Goal: Transaction & Acquisition: Book appointment/travel/reservation

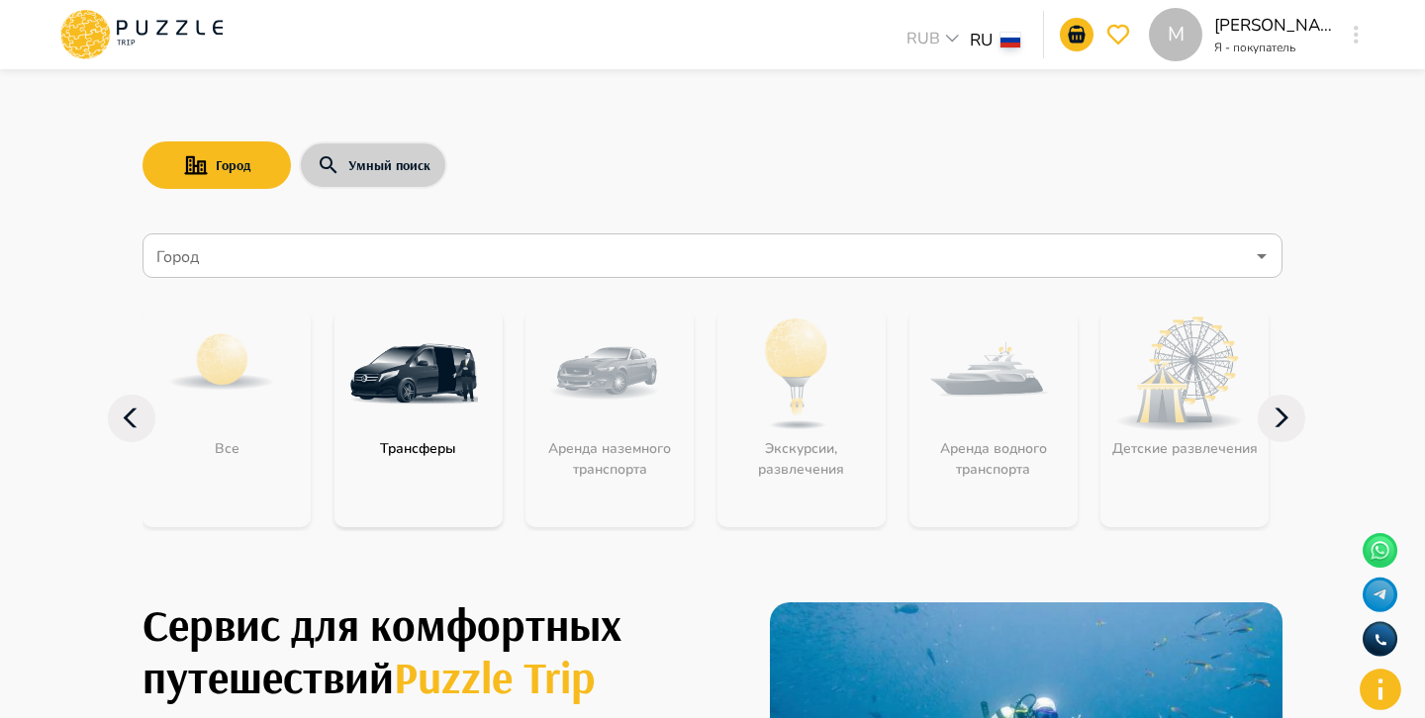
click at [394, 159] on button "Умный поиск" at bounding box center [373, 164] width 148 height 47
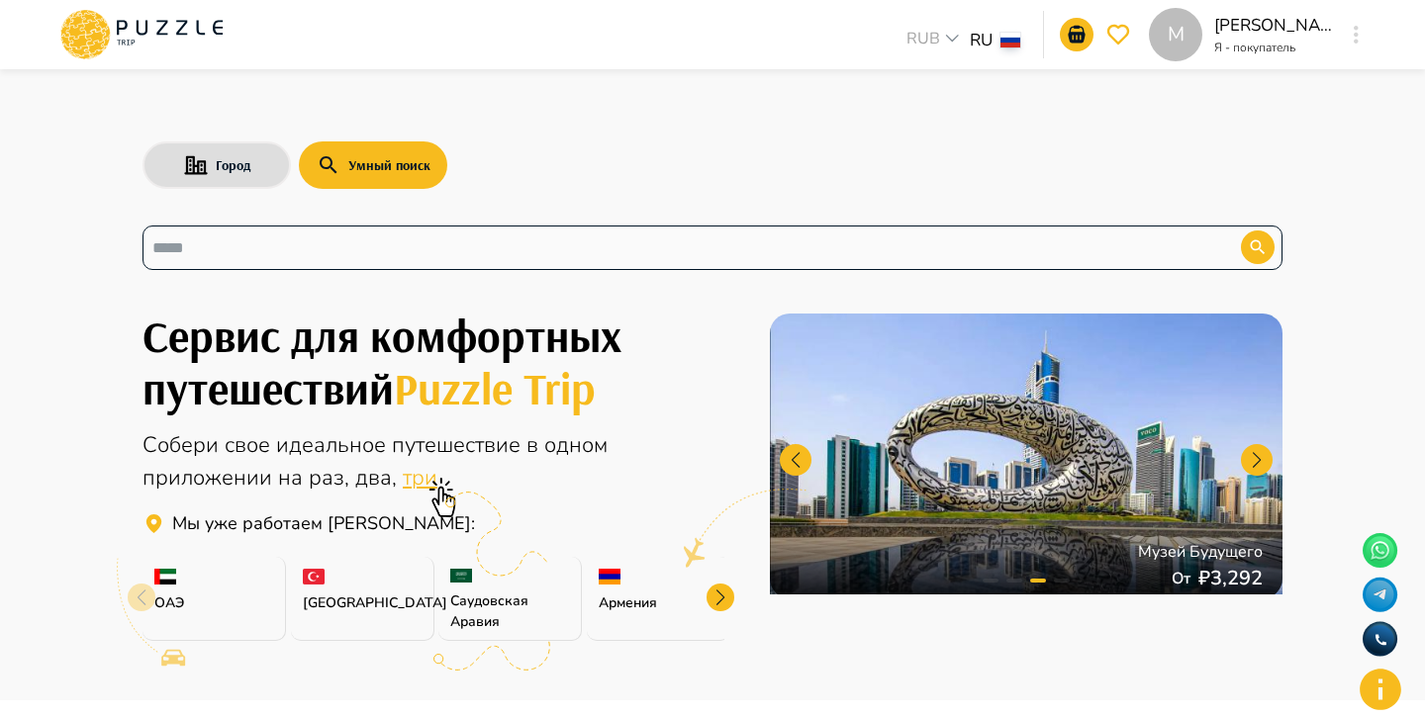
click at [384, 243] on input "text" at bounding box center [676, 247] width 1049 height 23
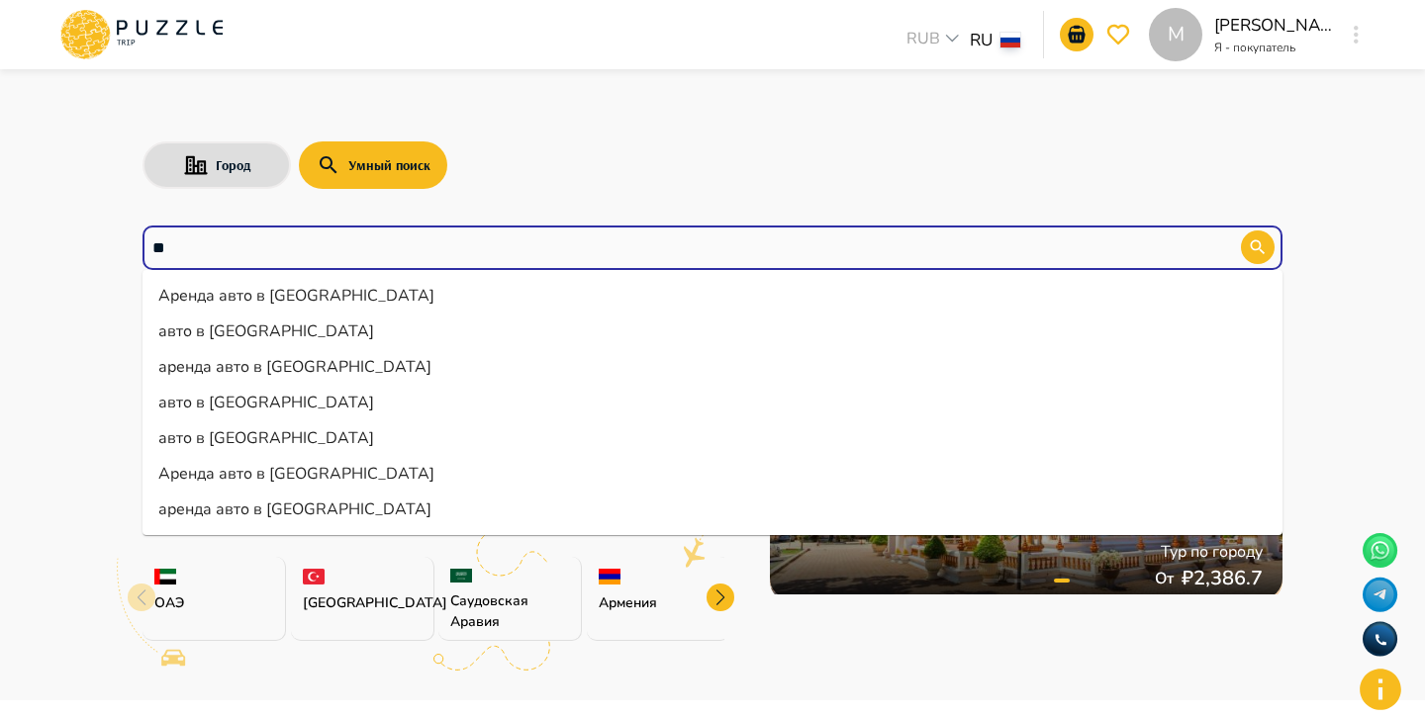
type input "*"
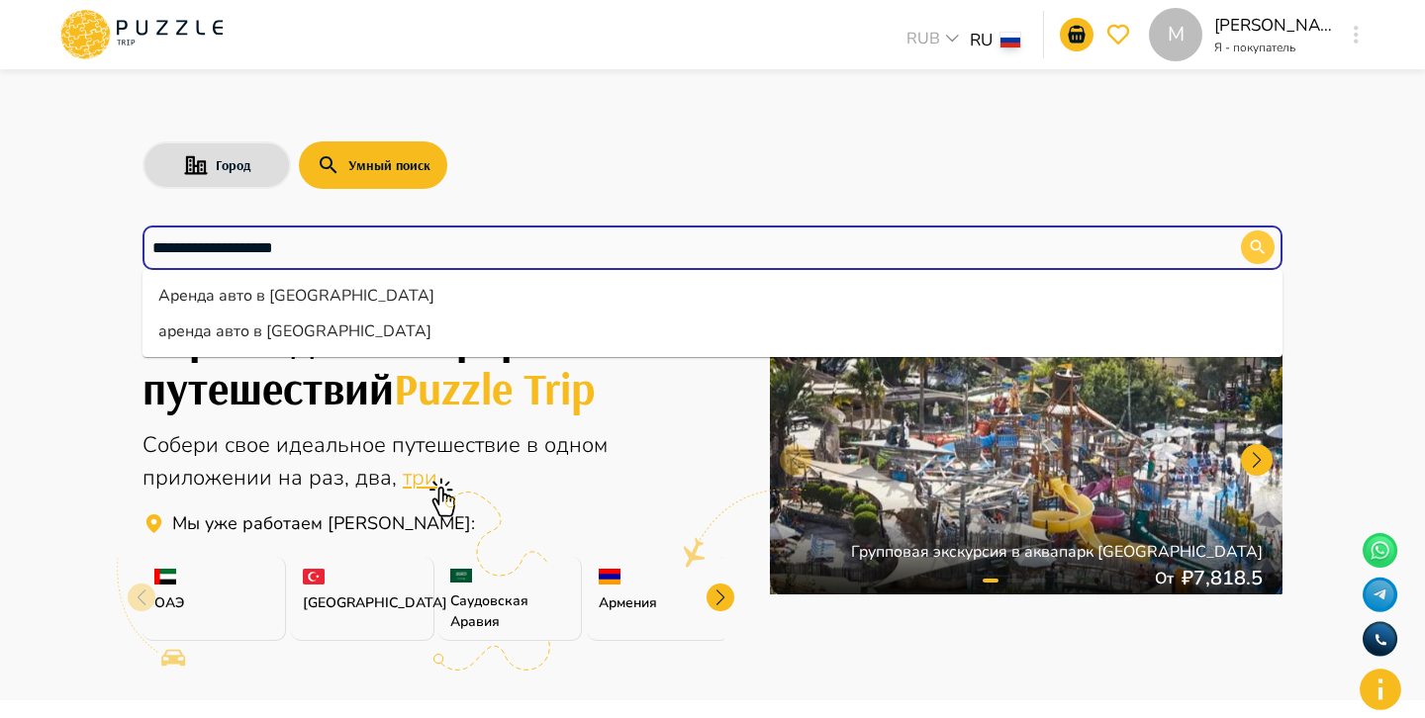
type input "**********"
click at [1267, 250] on button "button" at bounding box center [1258, 248] width 34 height 34
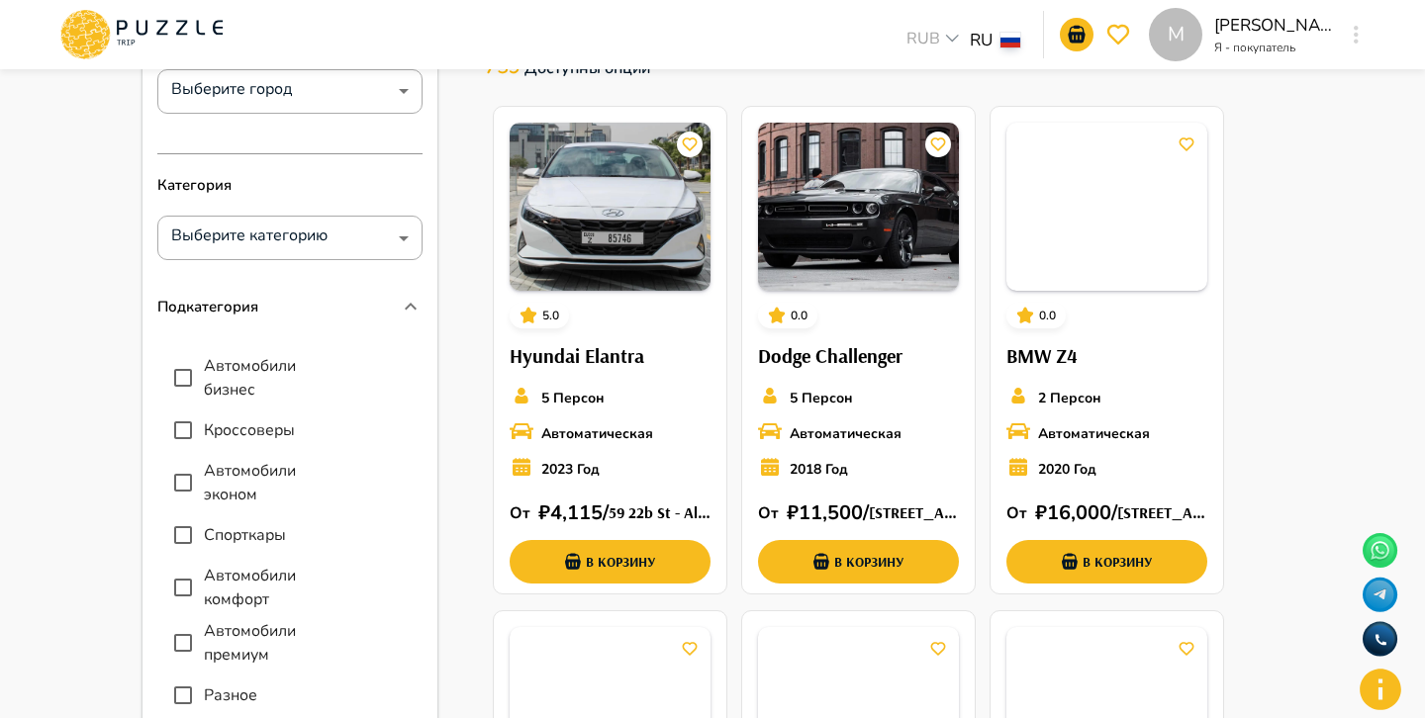
scroll to position [180, 0]
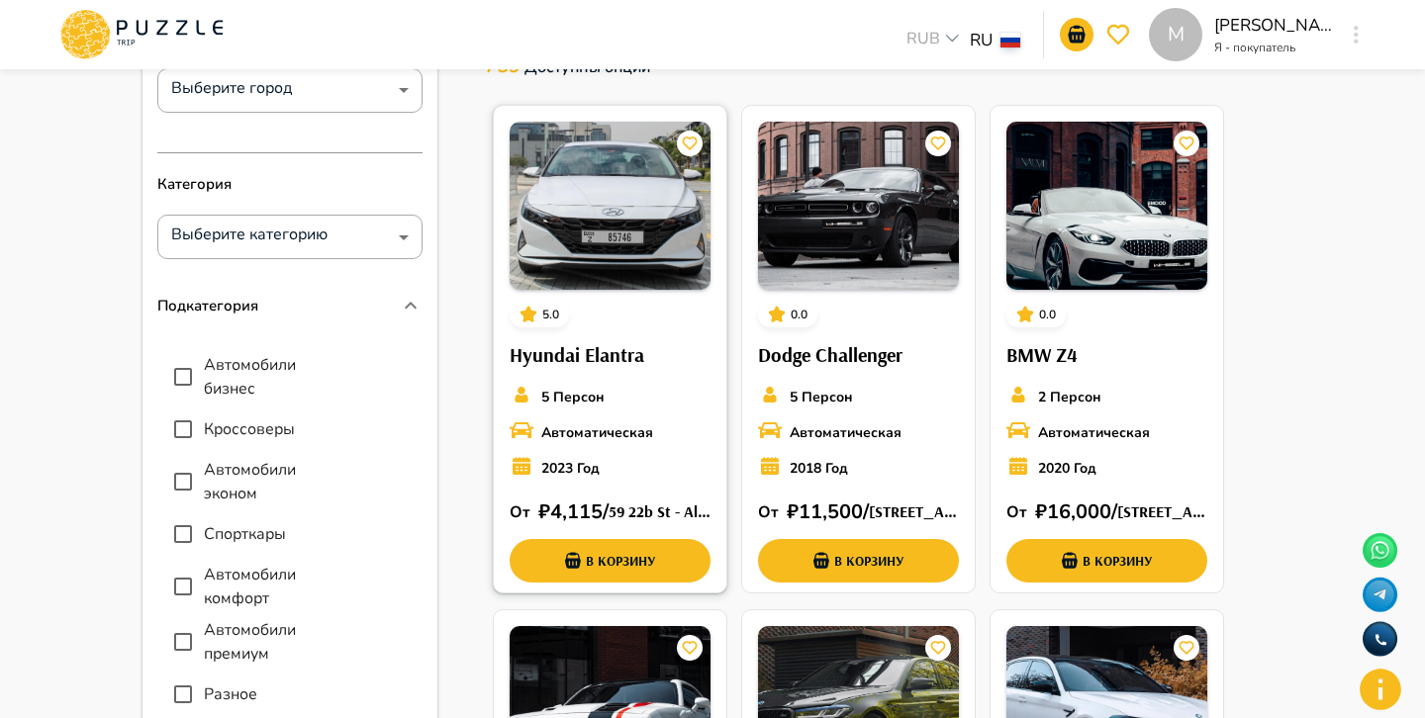
click at [686, 363] on h6 "Hyundai Elantra" at bounding box center [610, 355] width 201 height 32
click at [957, 359] on h6 "Dodge Challenger" at bounding box center [858, 355] width 201 height 32
click at [680, 368] on h6 "Hyundai Elantra" at bounding box center [610, 355] width 201 height 32
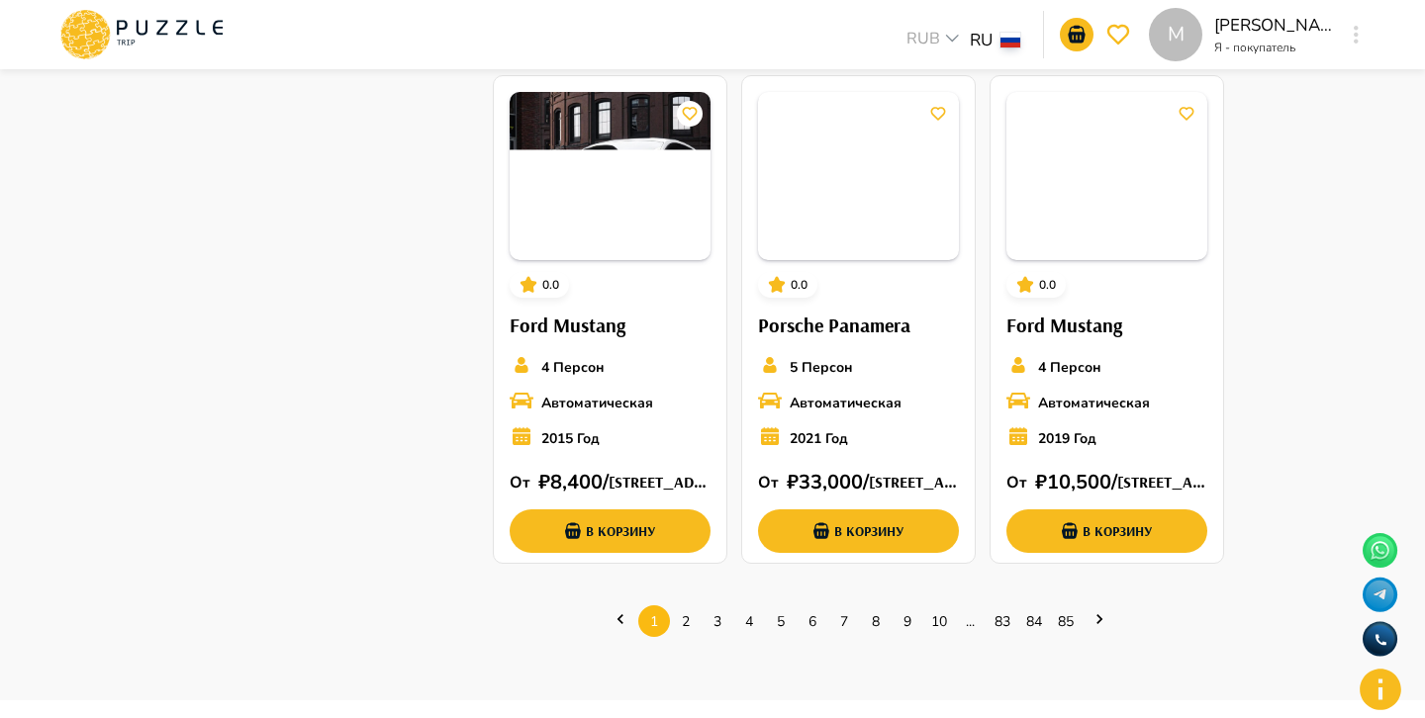
scroll to position [1276, 0]
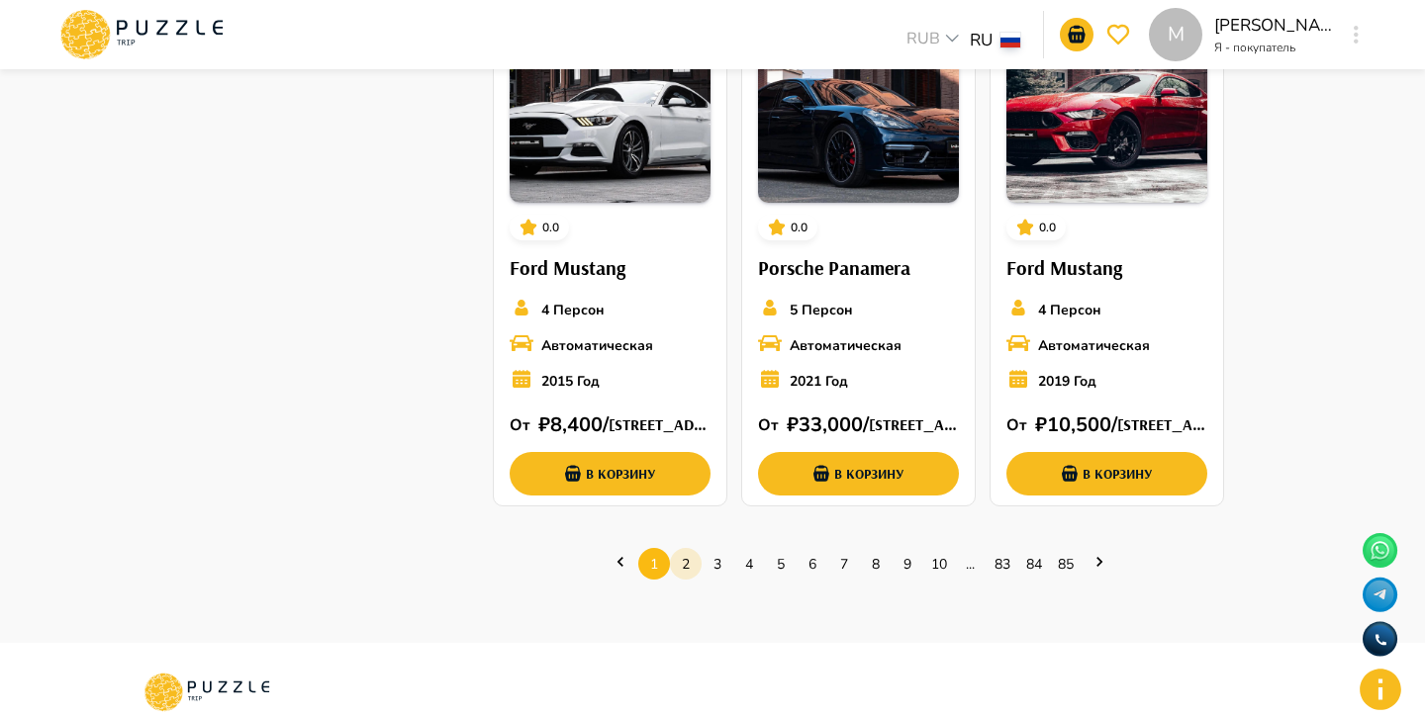
click at [689, 573] on link "2" at bounding box center [686, 564] width 32 height 31
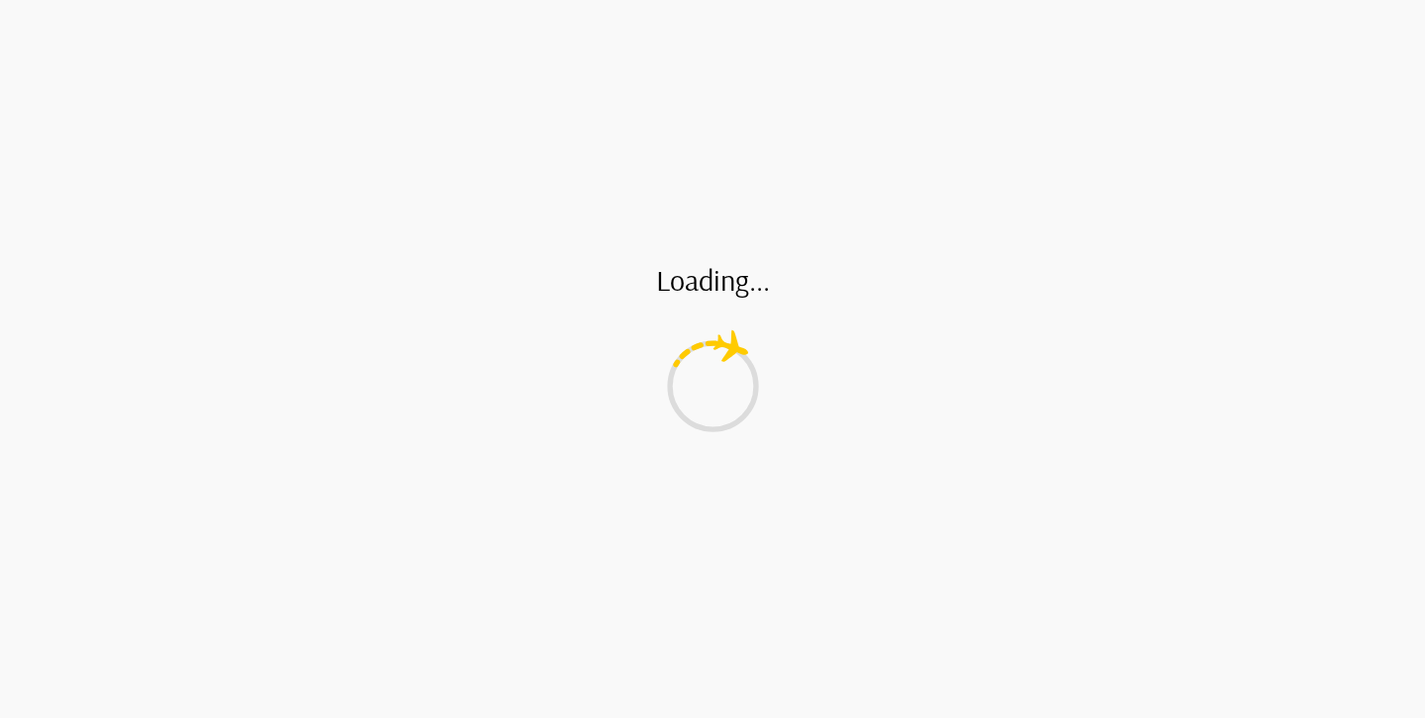
scroll to position [0, 0]
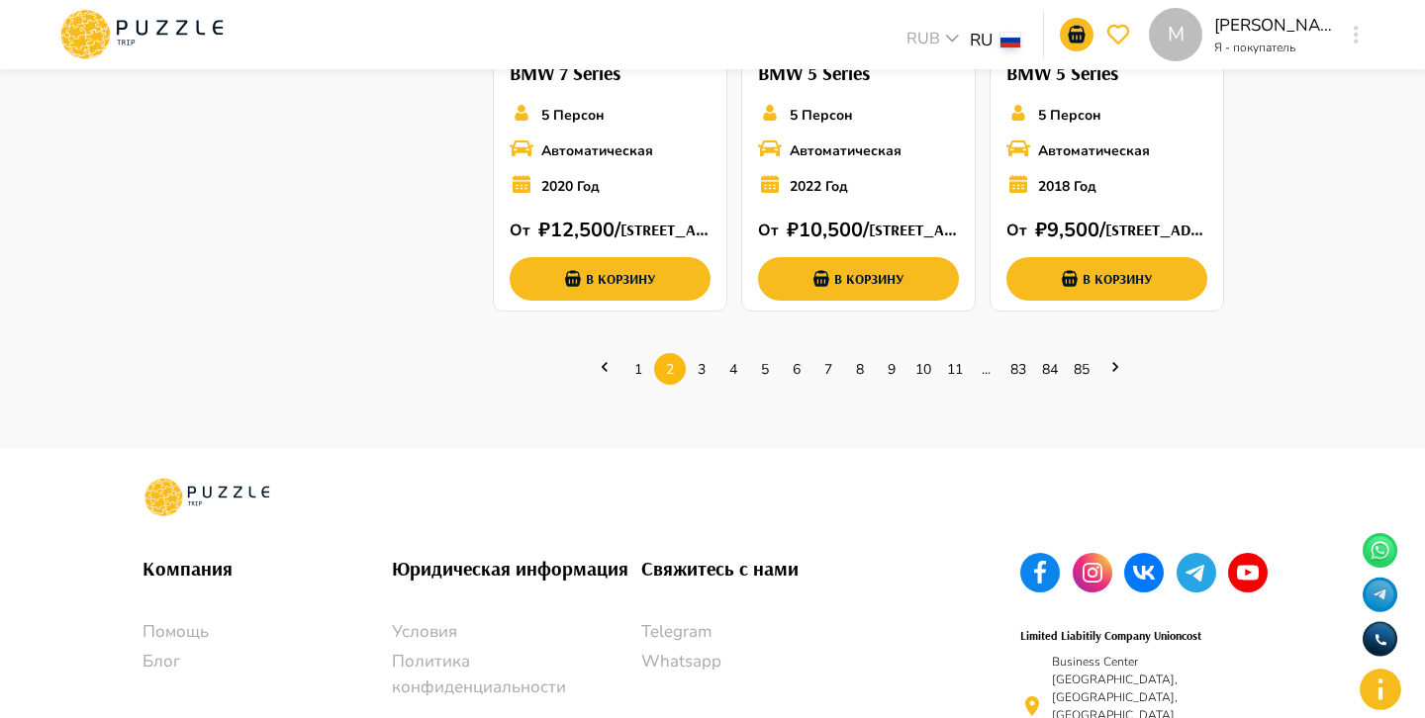
scroll to position [1510, 0]
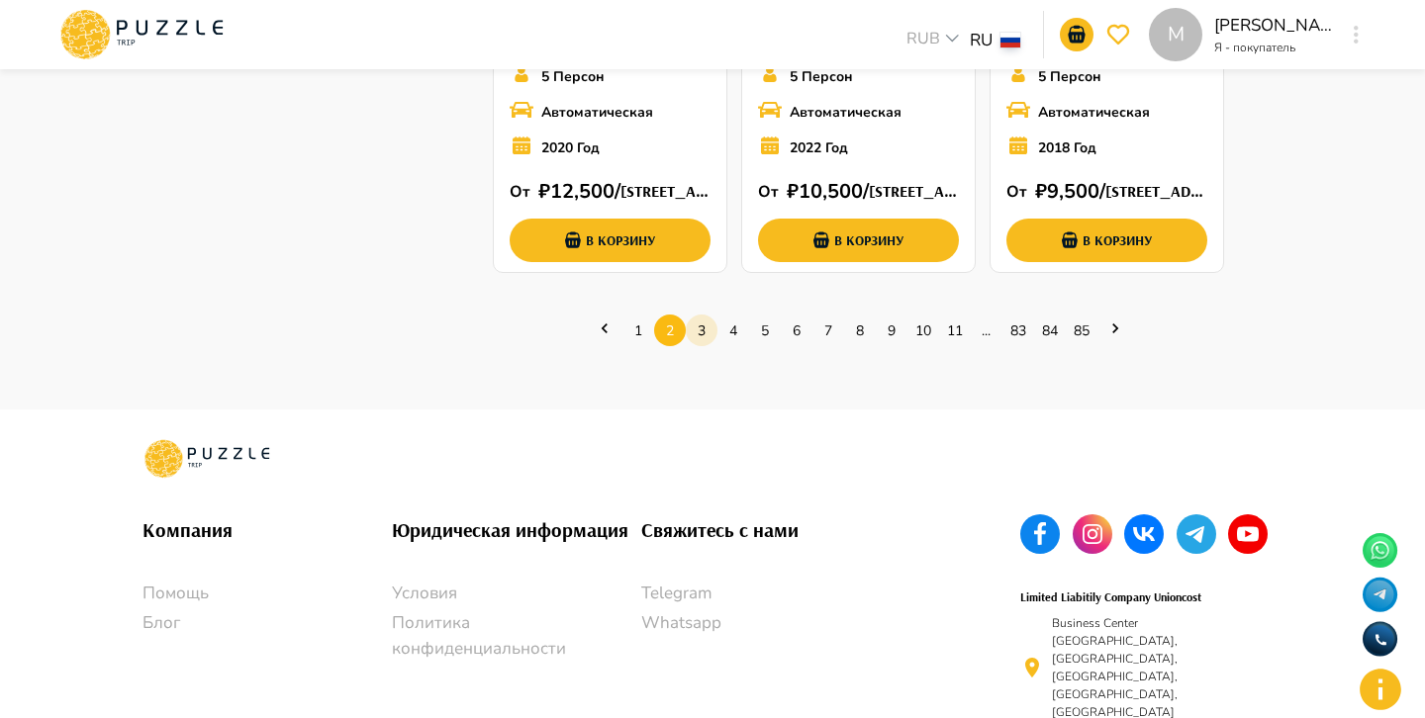
click at [695, 332] on link "3" at bounding box center [702, 331] width 32 height 31
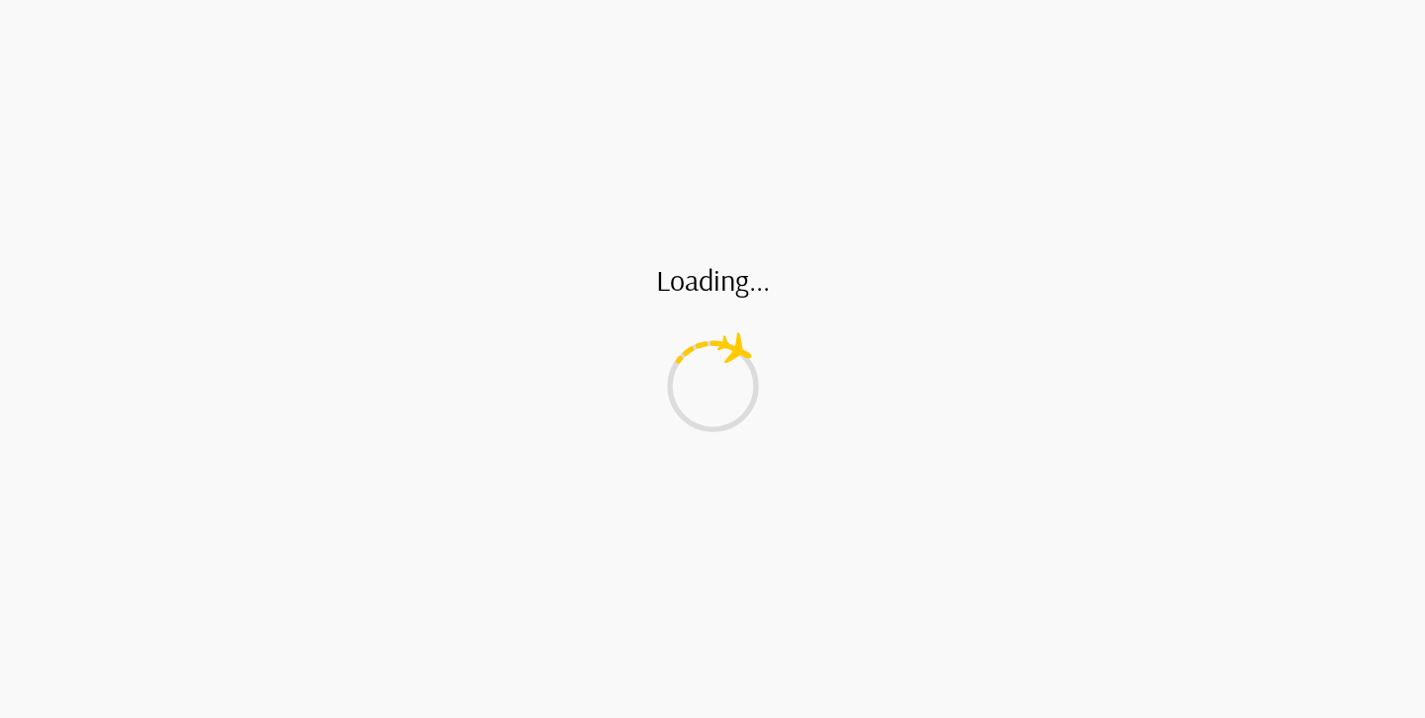
scroll to position [0, 0]
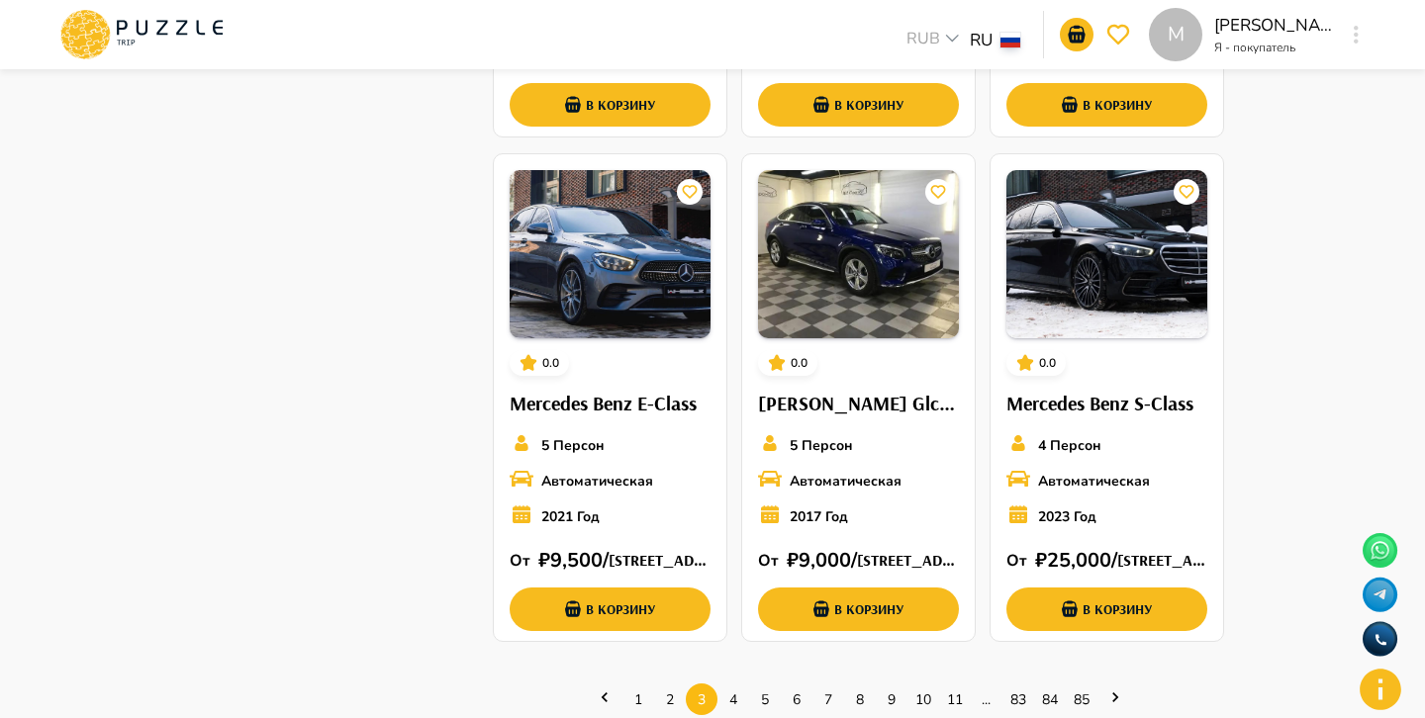
scroll to position [1202, 0]
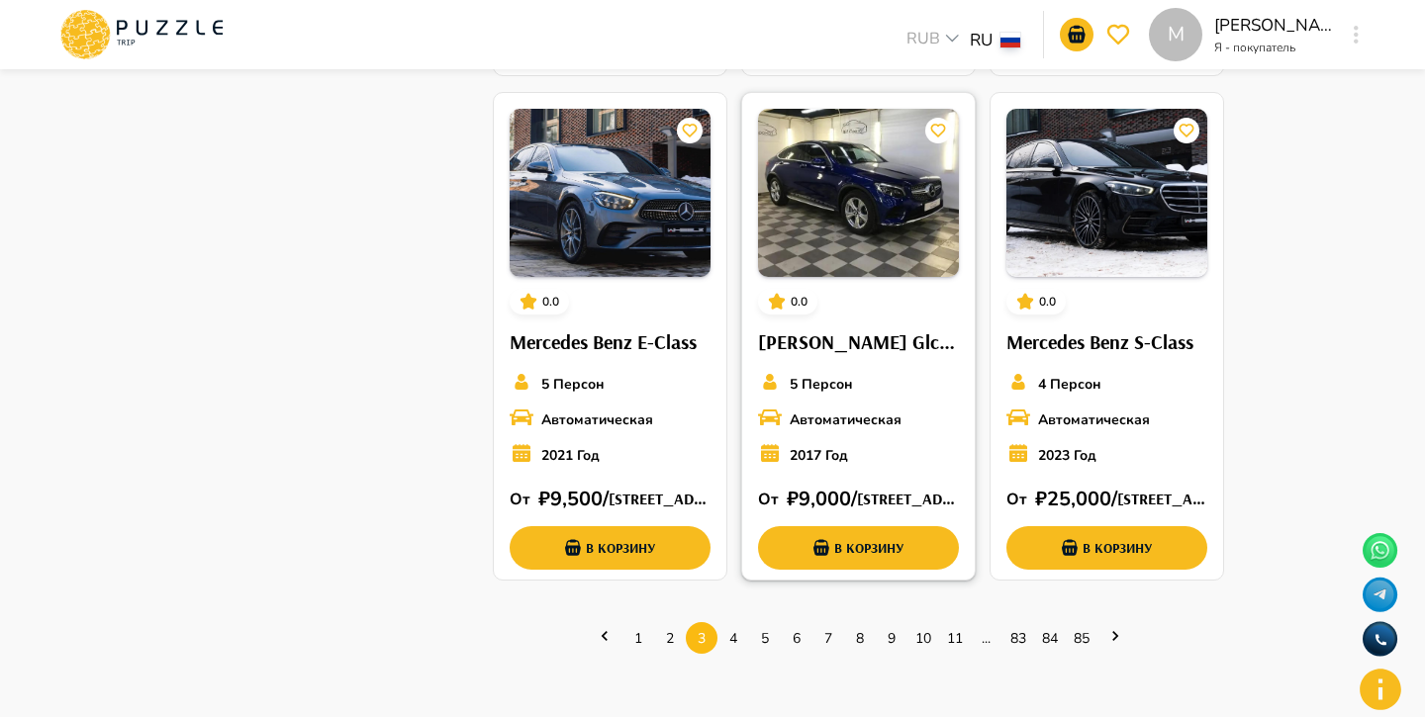
click at [923, 366] on div "0.0 Mercedes Benz Glc-Class 5 Персон Автоматическая 2017 Год От   ₽ 9,000 /  Ос…" at bounding box center [858, 339] width 232 height 493
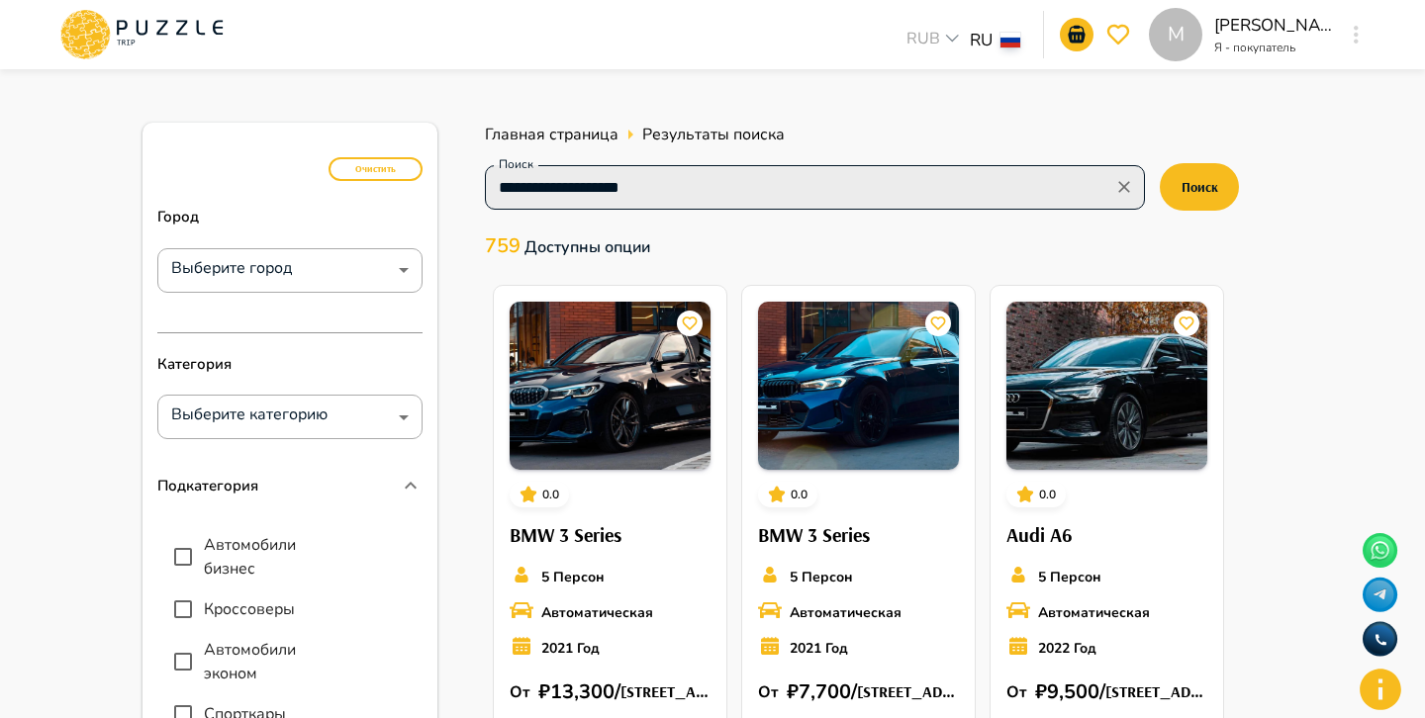
click at [1051, 191] on input "**********" at bounding box center [798, 187] width 615 height 28
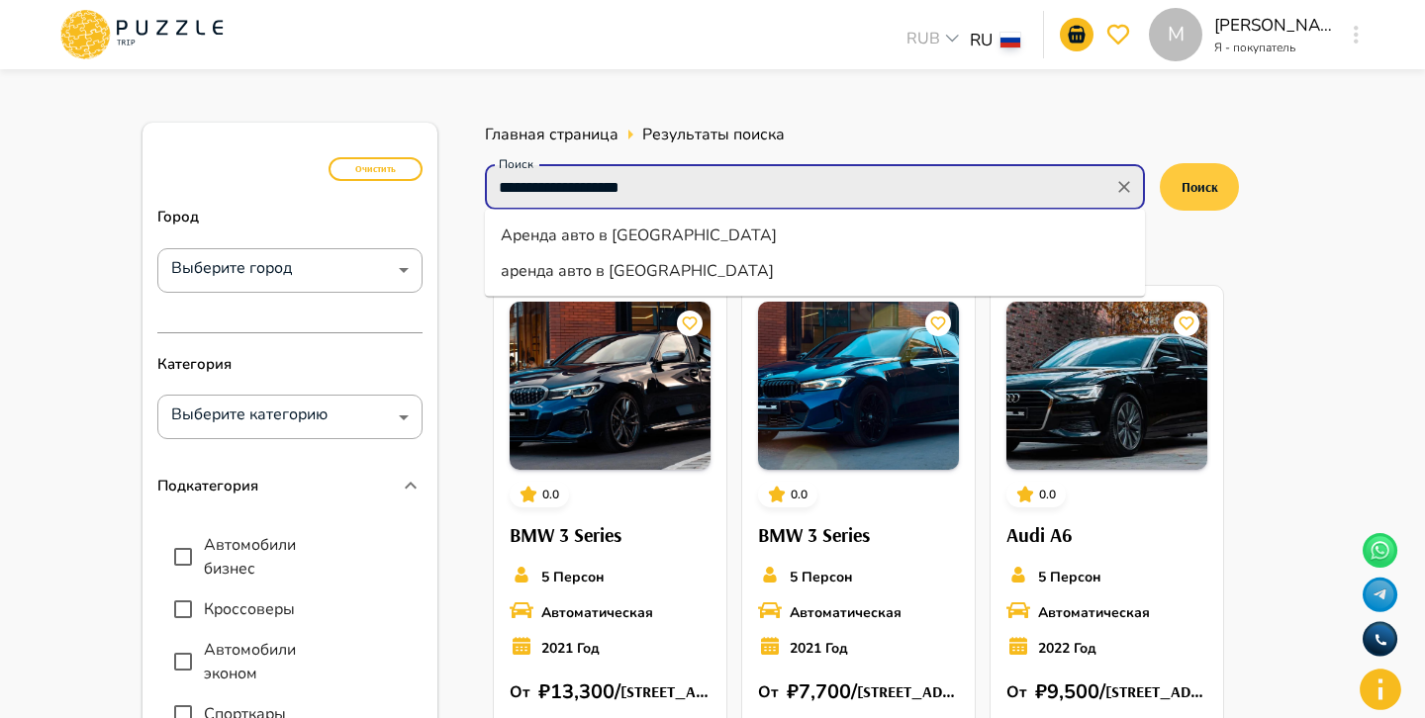
click at [1217, 188] on button "Поиск" at bounding box center [1199, 186] width 79 height 47
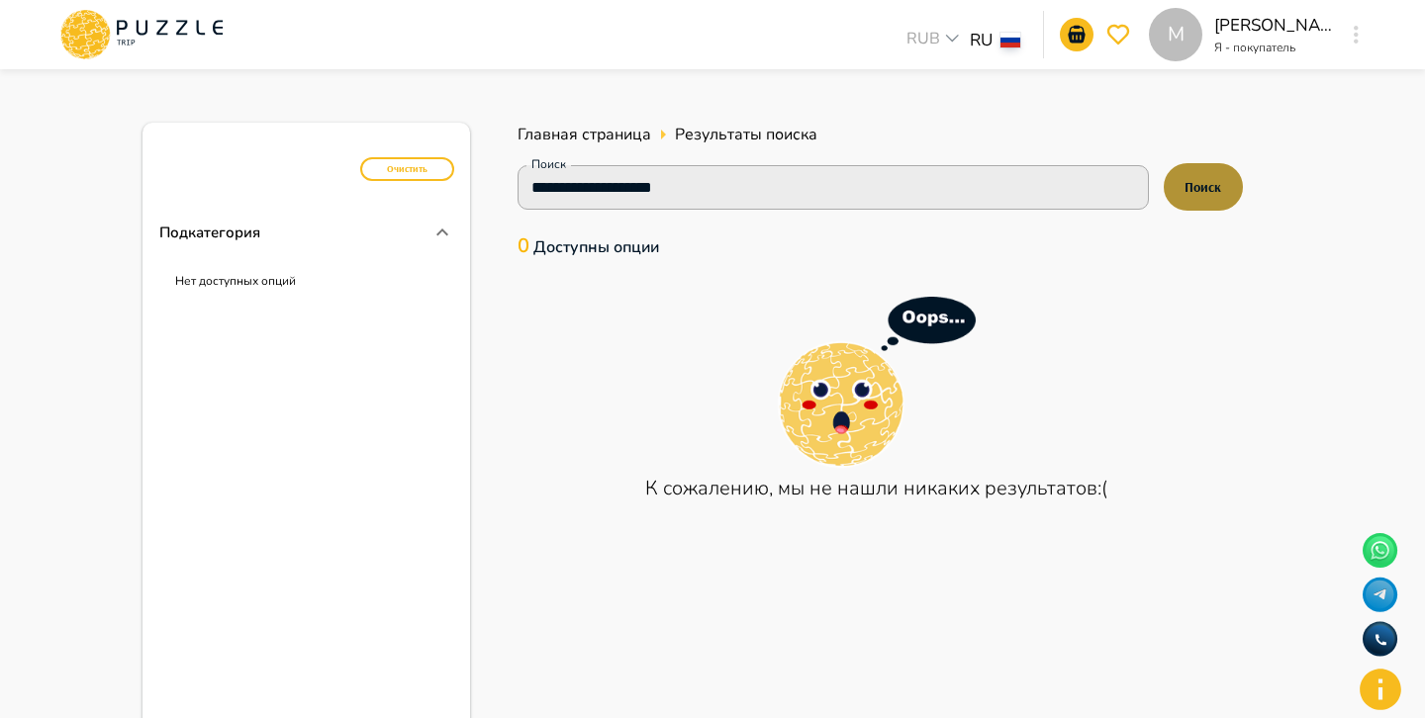
click at [1218, 180] on button "Поиск" at bounding box center [1202, 186] width 79 height 47
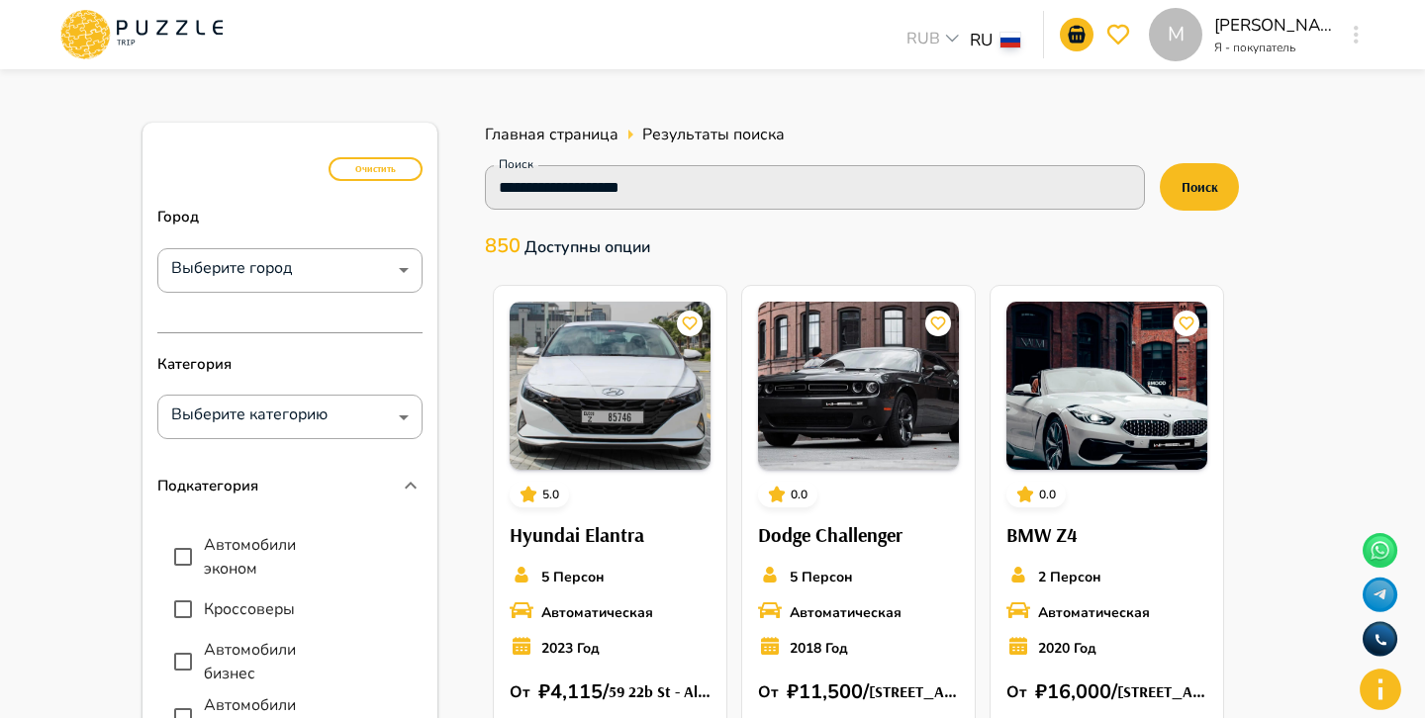
click at [1072, 217] on div "**********" at bounding box center [859, 194] width 797 height 73
click at [1120, 180] on icon "Clear" at bounding box center [1124, 187] width 20 height 20
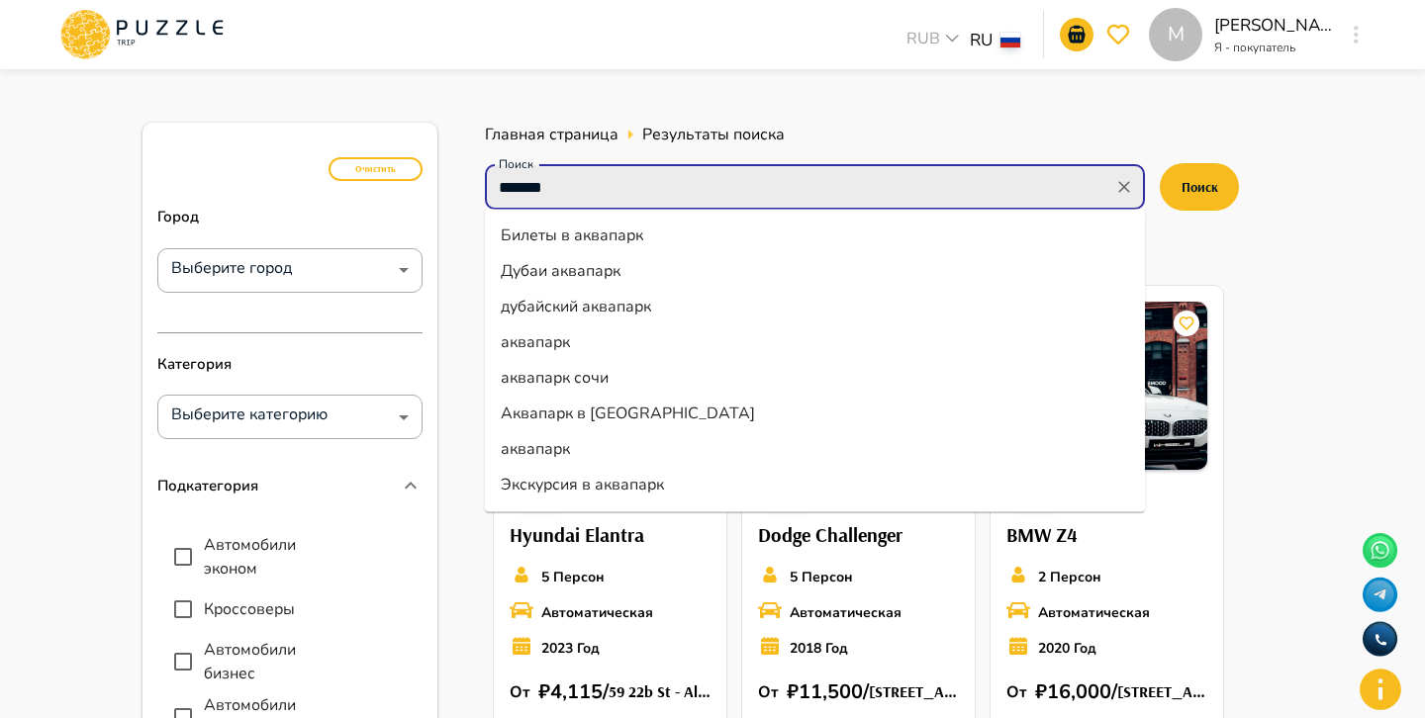
type input "********"
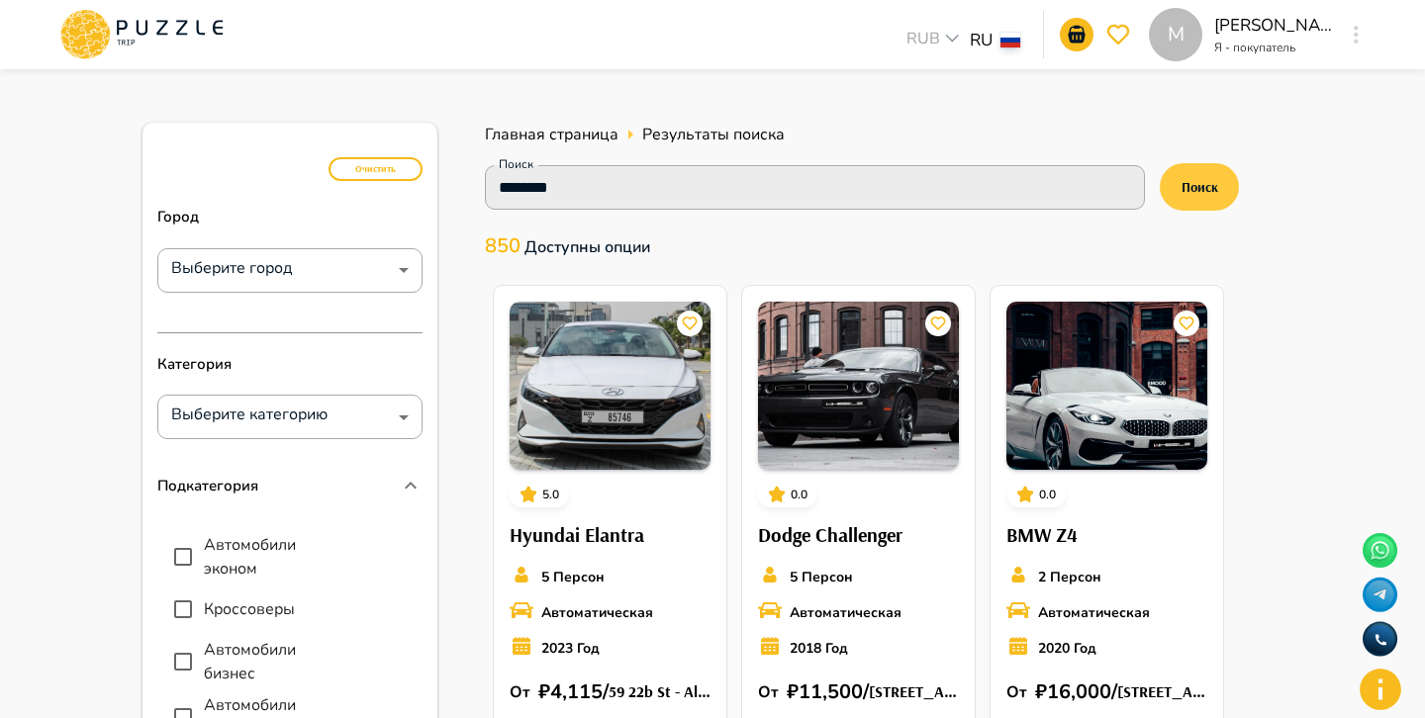
click at [1198, 181] on button "Поиск" at bounding box center [1199, 186] width 79 height 47
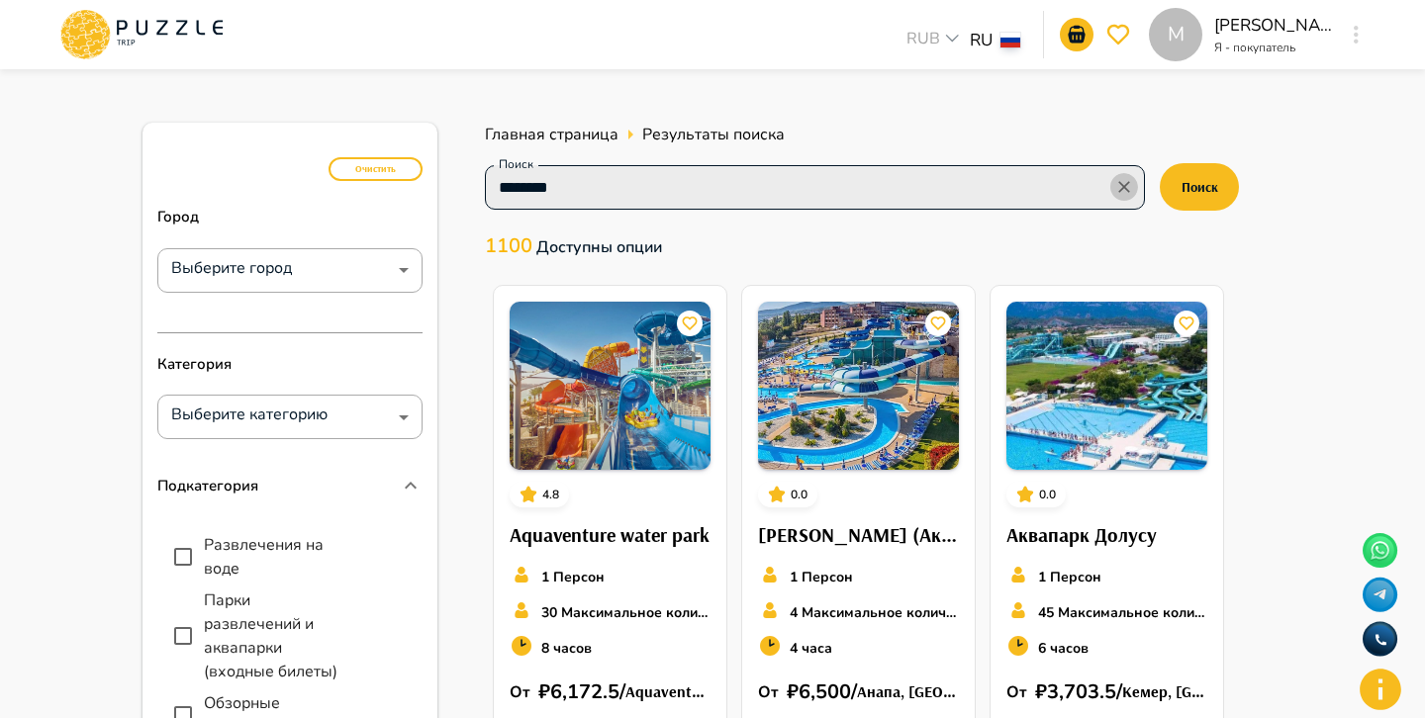
click at [1127, 183] on icon "Clear" at bounding box center [1124, 187] width 12 height 12
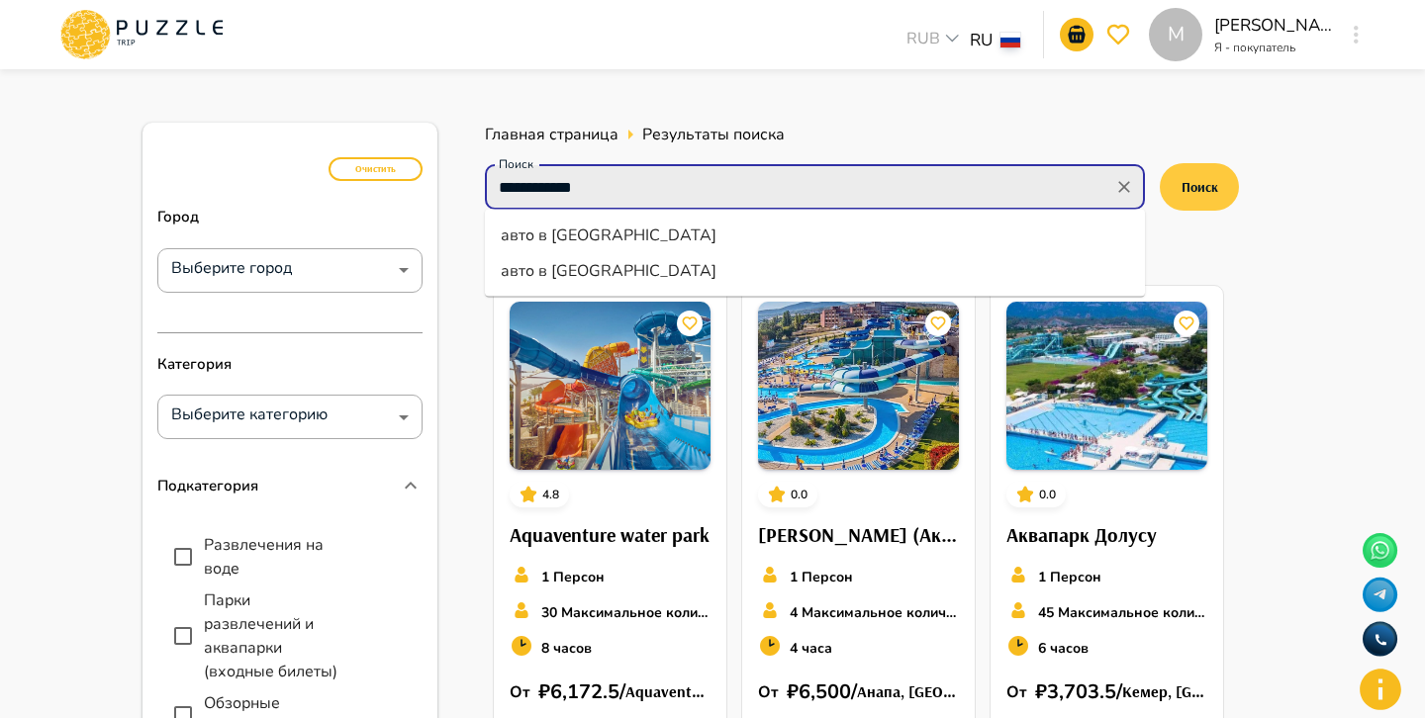
type input "**********"
click at [1199, 181] on button "Поиск" at bounding box center [1199, 186] width 79 height 47
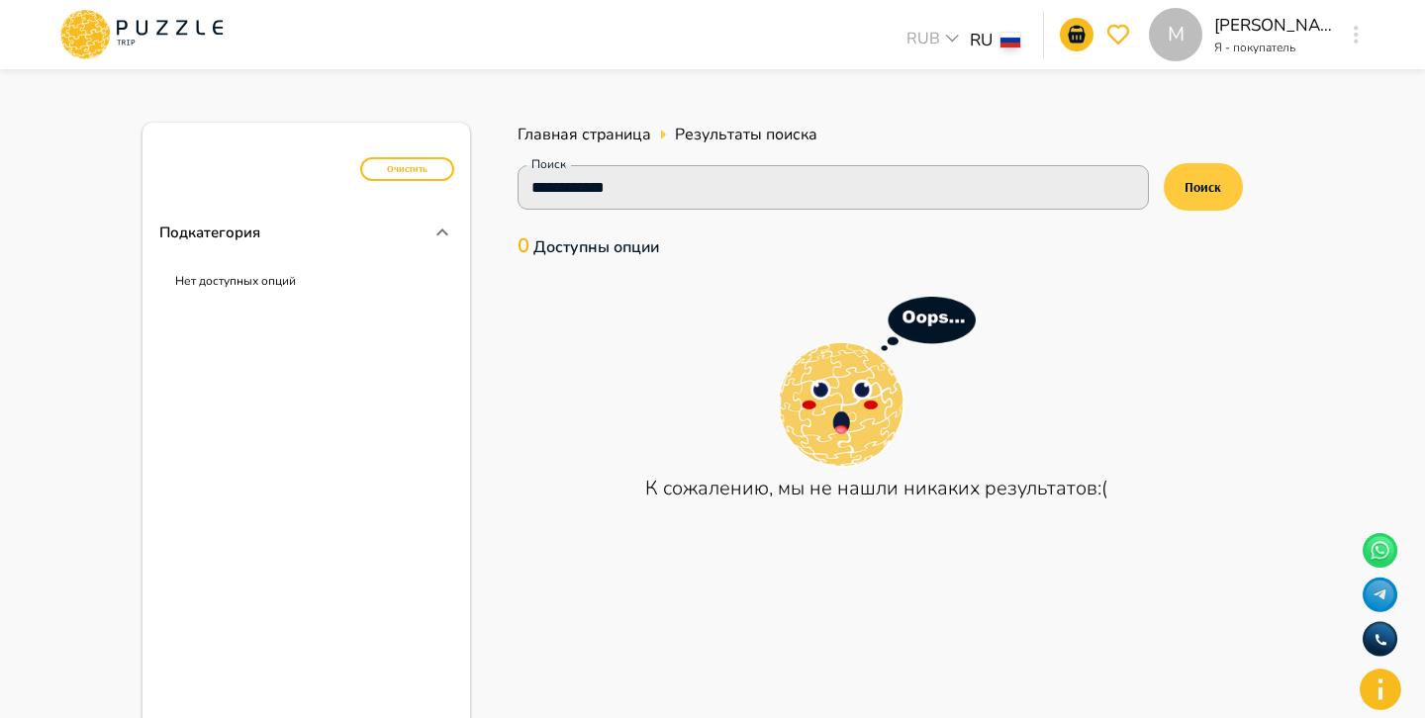
click at [1197, 176] on button "Поиск" at bounding box center [1202, 186] width 79 height 47
click at [1188, 180] on button "Поиск" at bounding box center [1202, 186] width 79 height 47
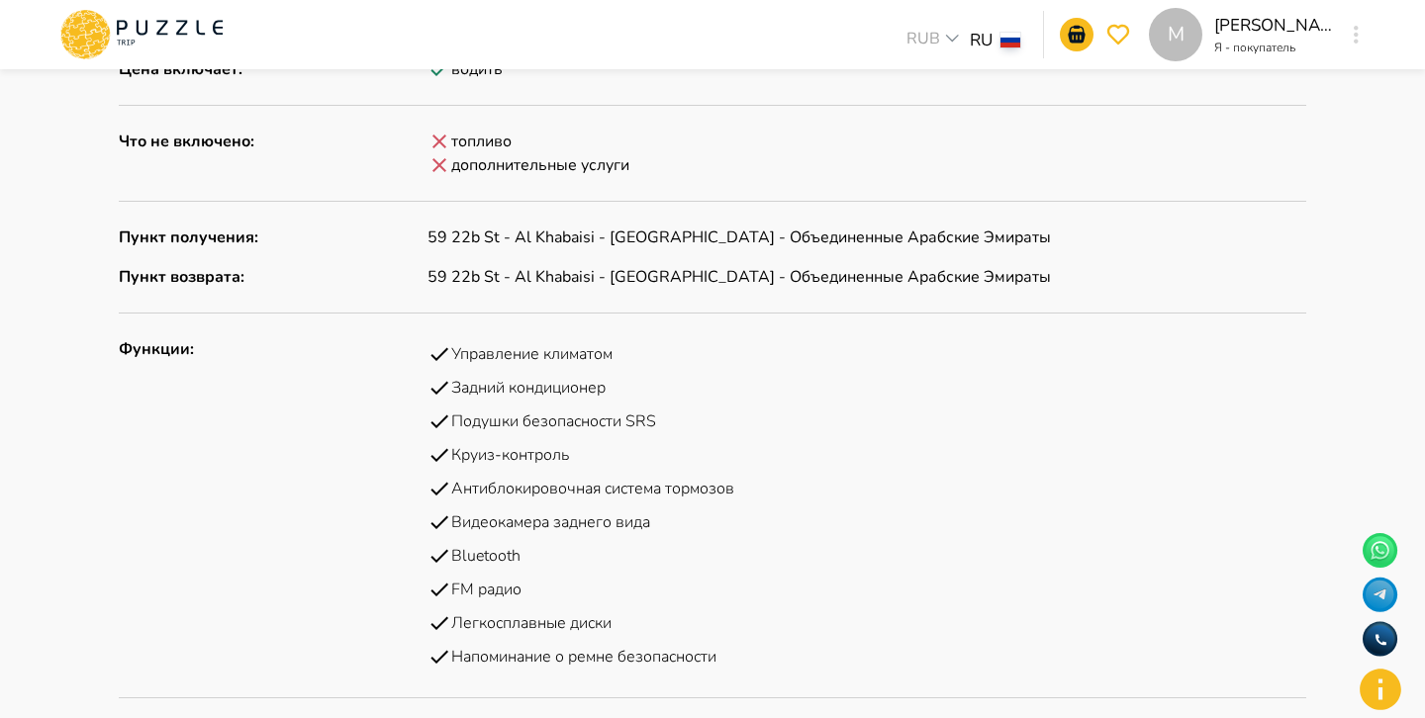
scroll to position [1878, 0]
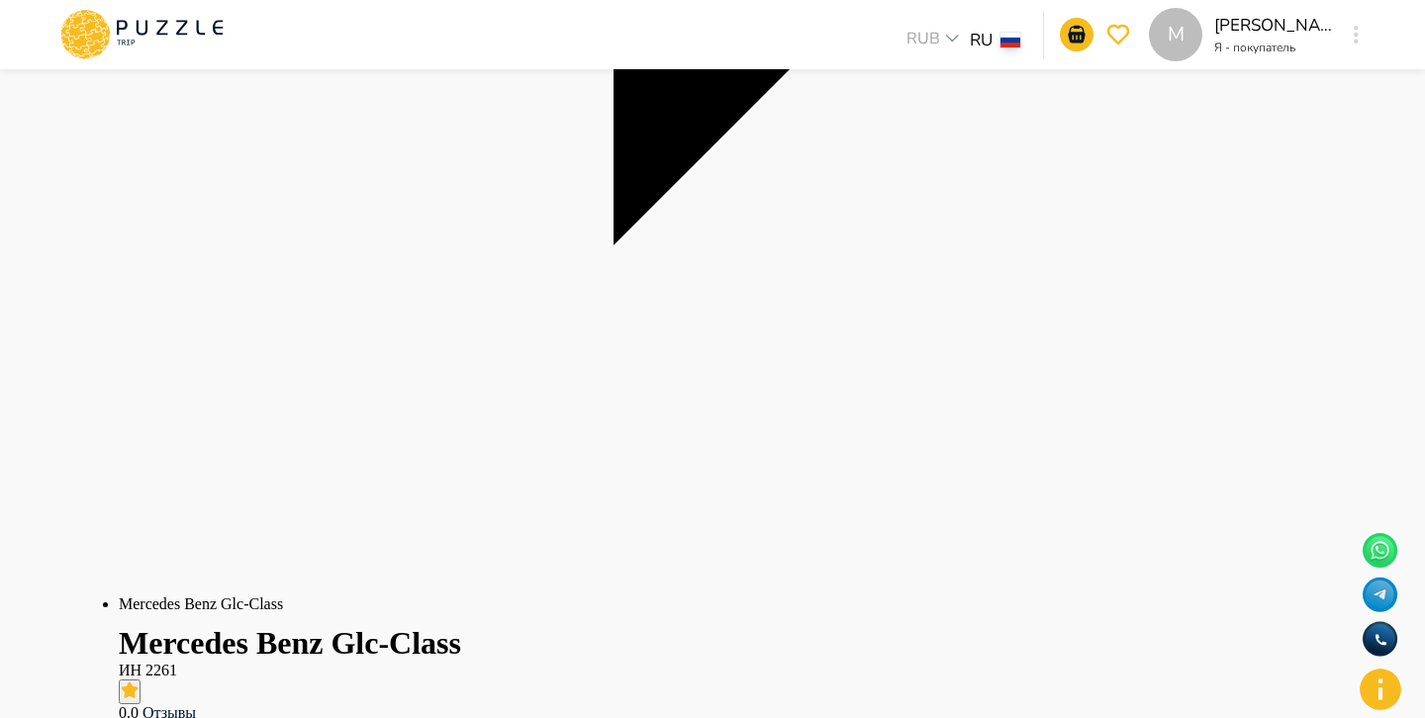
scroll to position [1937, 0]
